Goal: Use online tool/utility: Utilize a website feature to perform a specific function

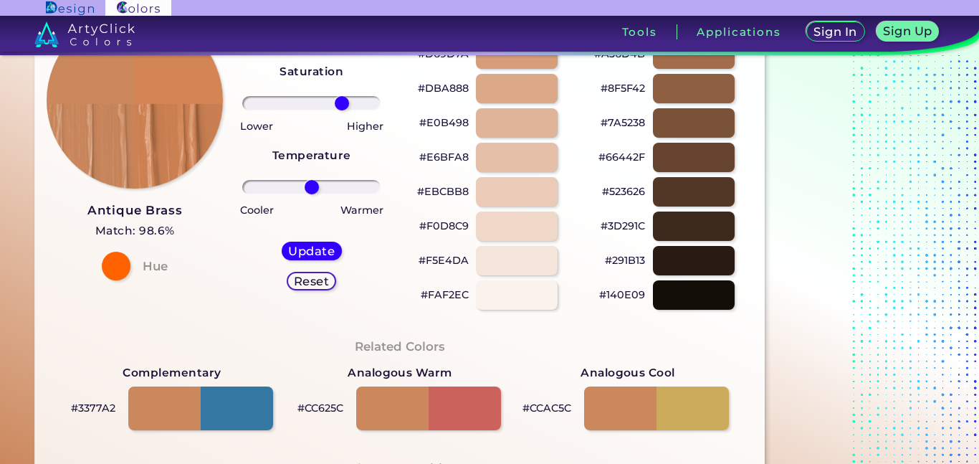
type input "49"
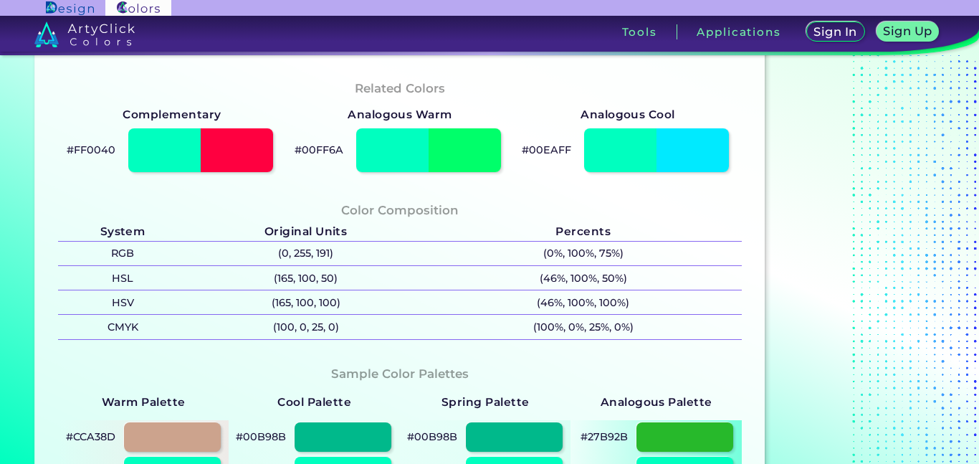
scroll to position [389, 0]
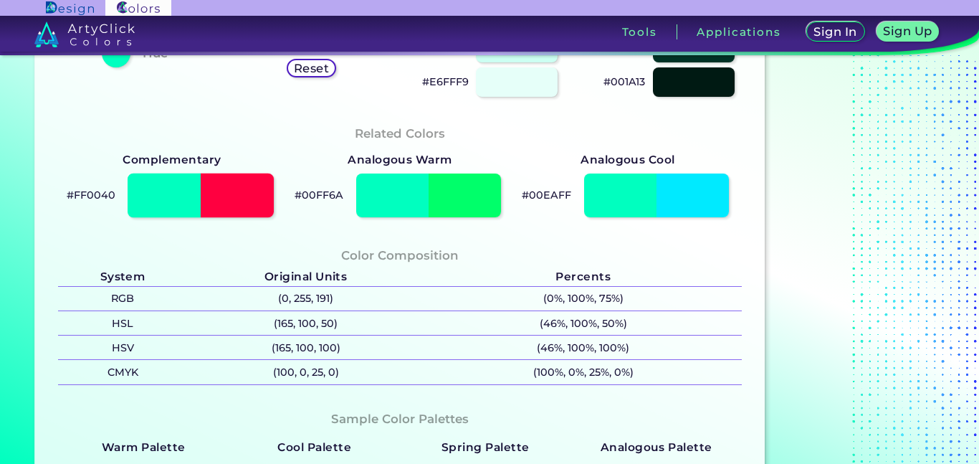
click at [257, 180] on div at bounding box center [201, 195] width 146 height 44
type input "#ff0040"
